Goal: Information Seeking & Learning: Learn about a topic

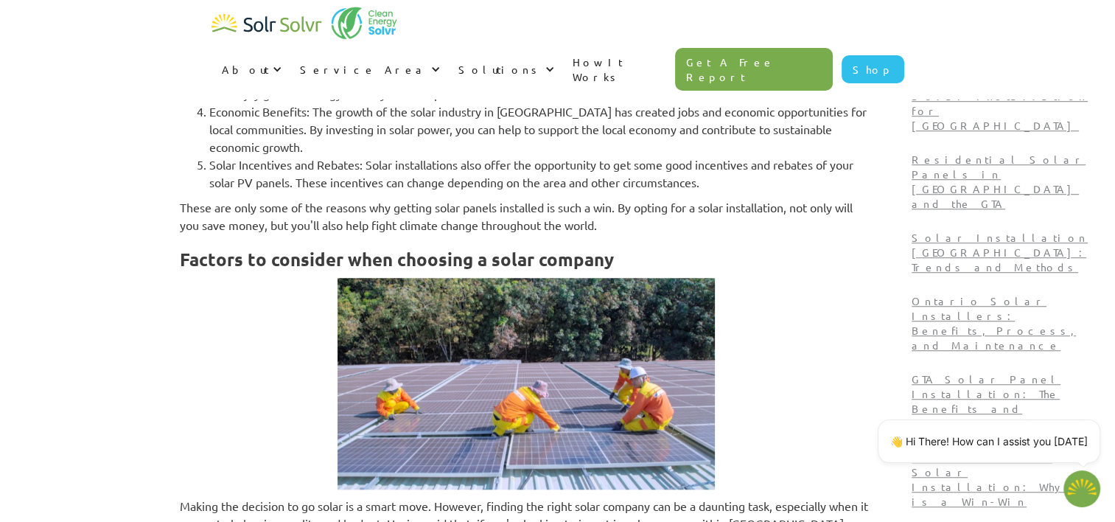
scroll to position [1116, 0]
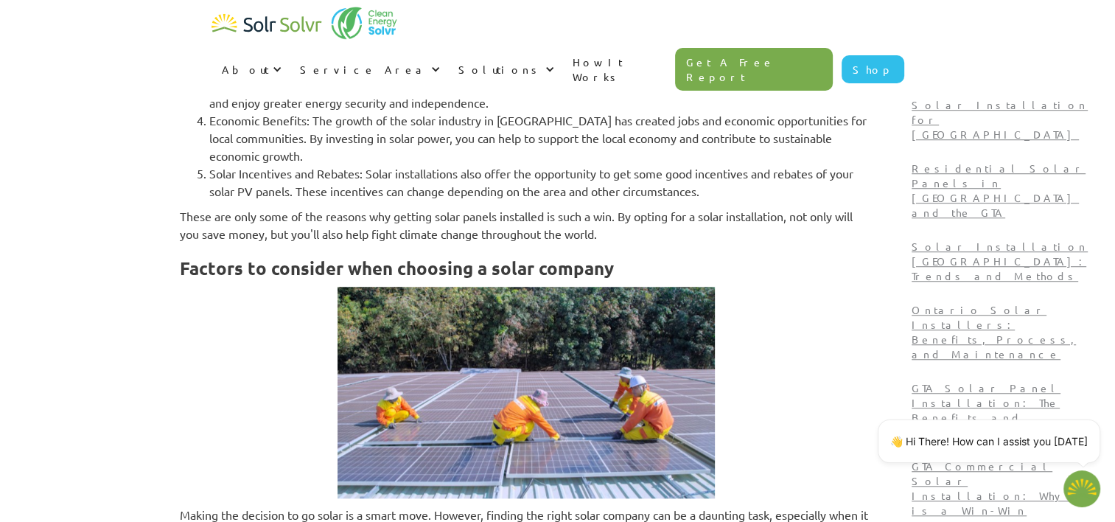
click at [676, 40] on link "How It Works" at bounding box center [620, 69] width 114 height 59
type textarea "x"
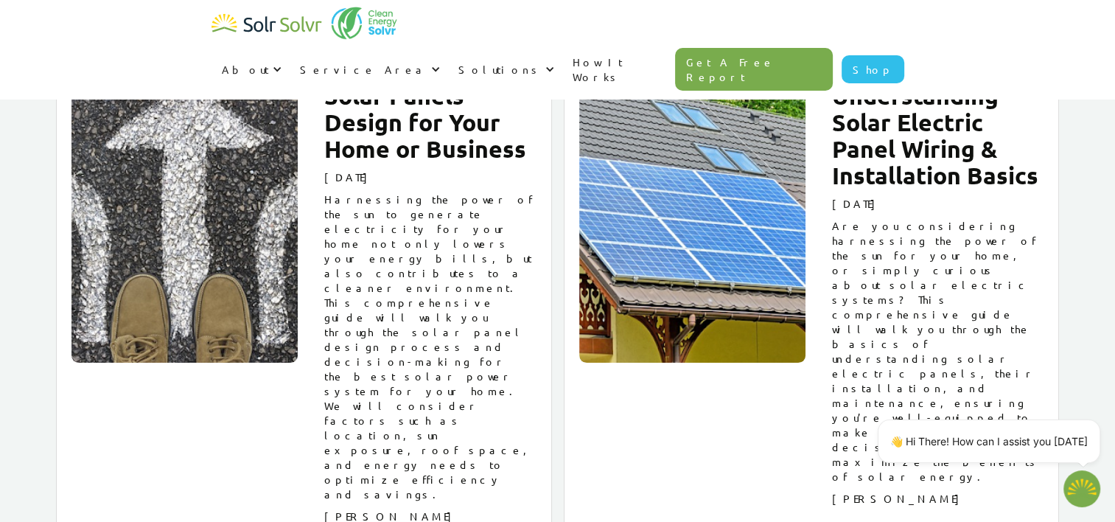
scroll to position [5516, 0]
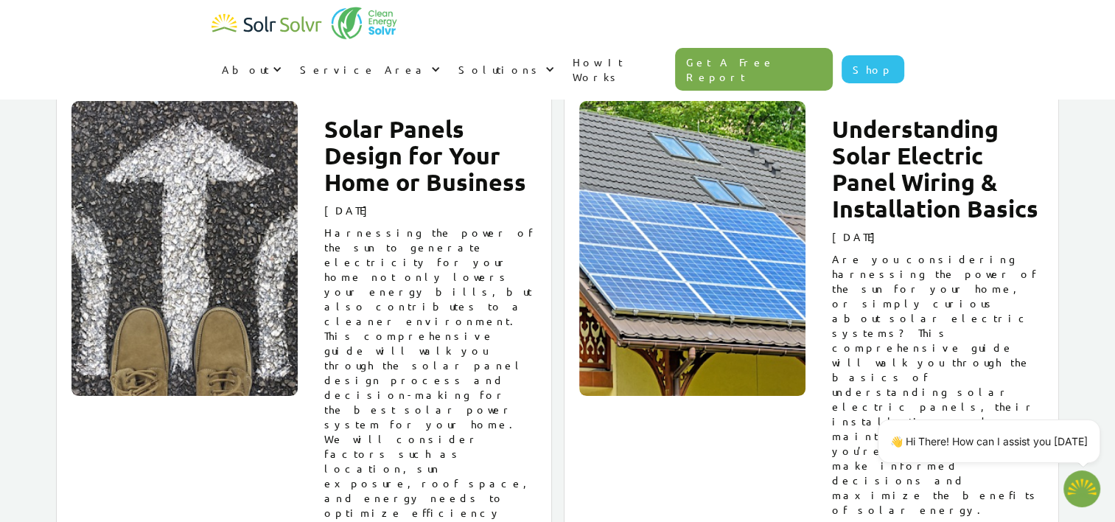
type textarea "x"
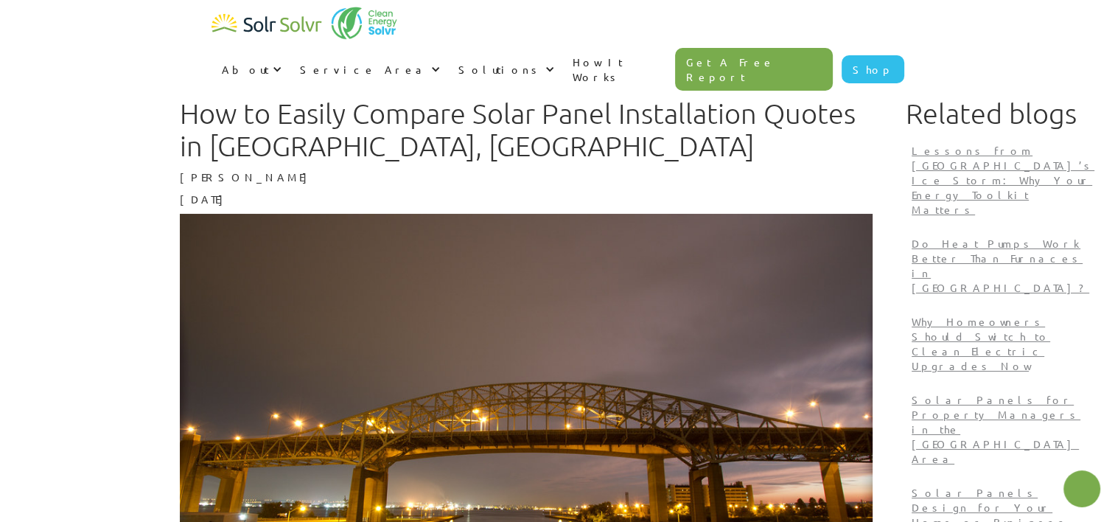
type textarea "x"
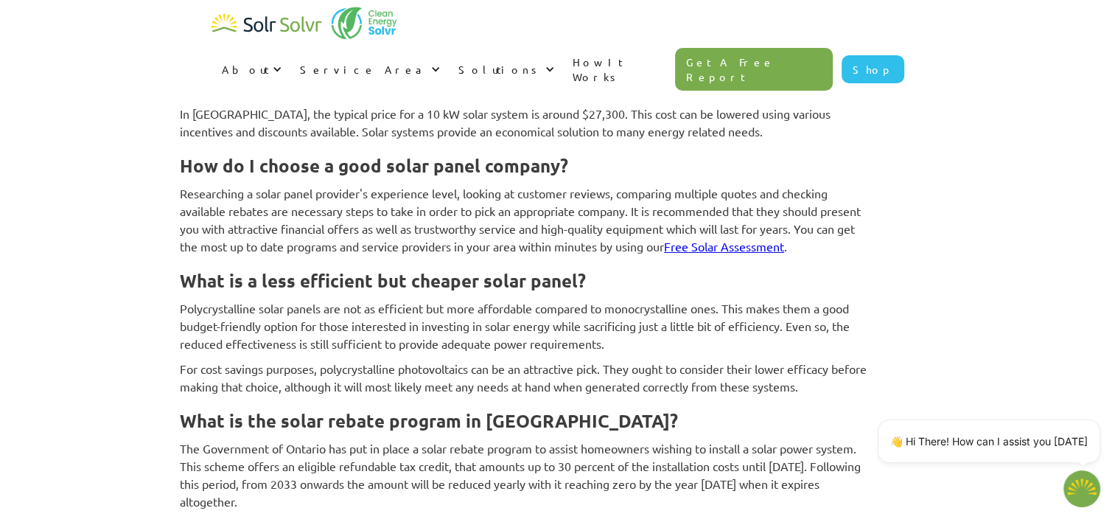
scroll to position [4946, 0]
